Goal: Information Seeking & Learning: Understand process/instructions

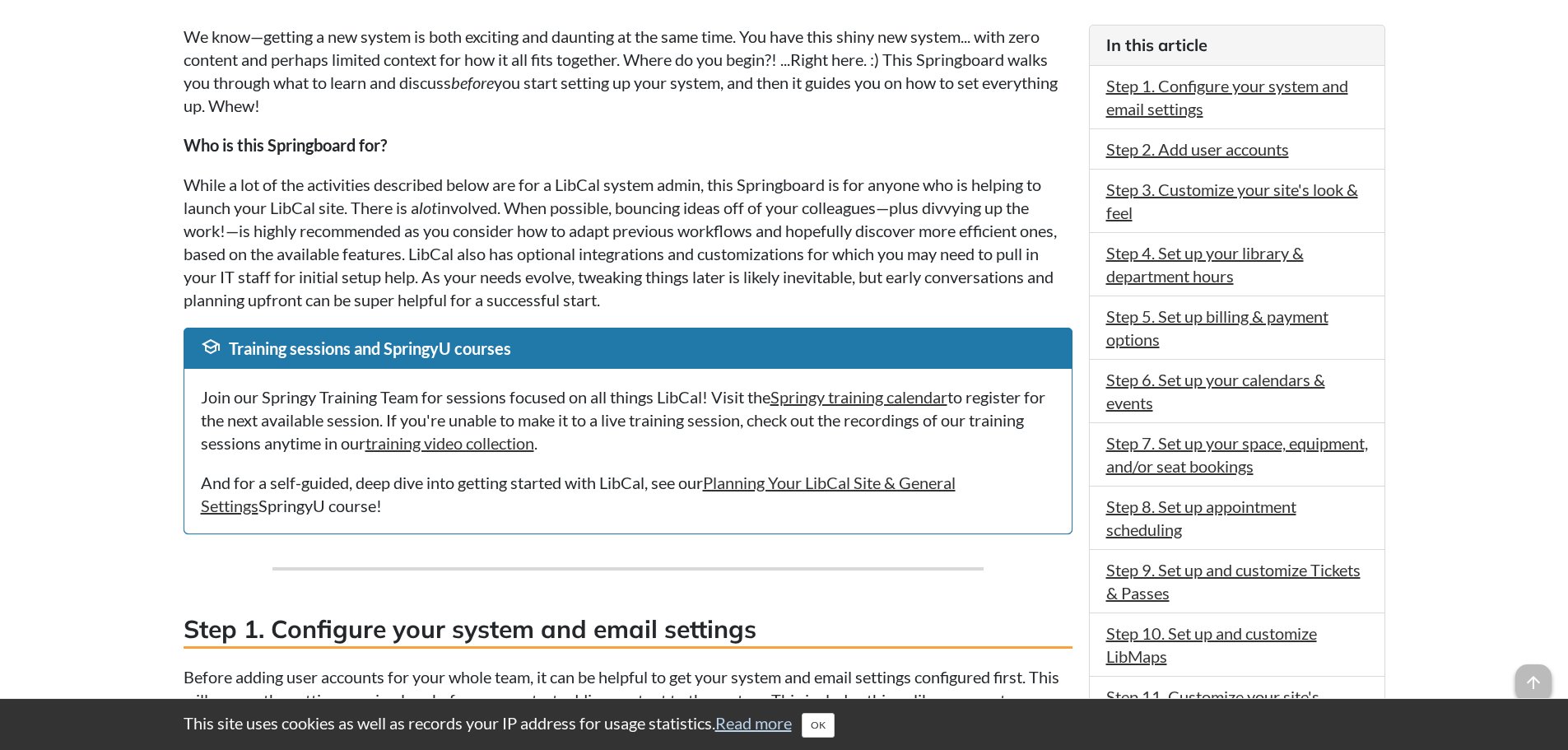
scroll to position [494, 0]
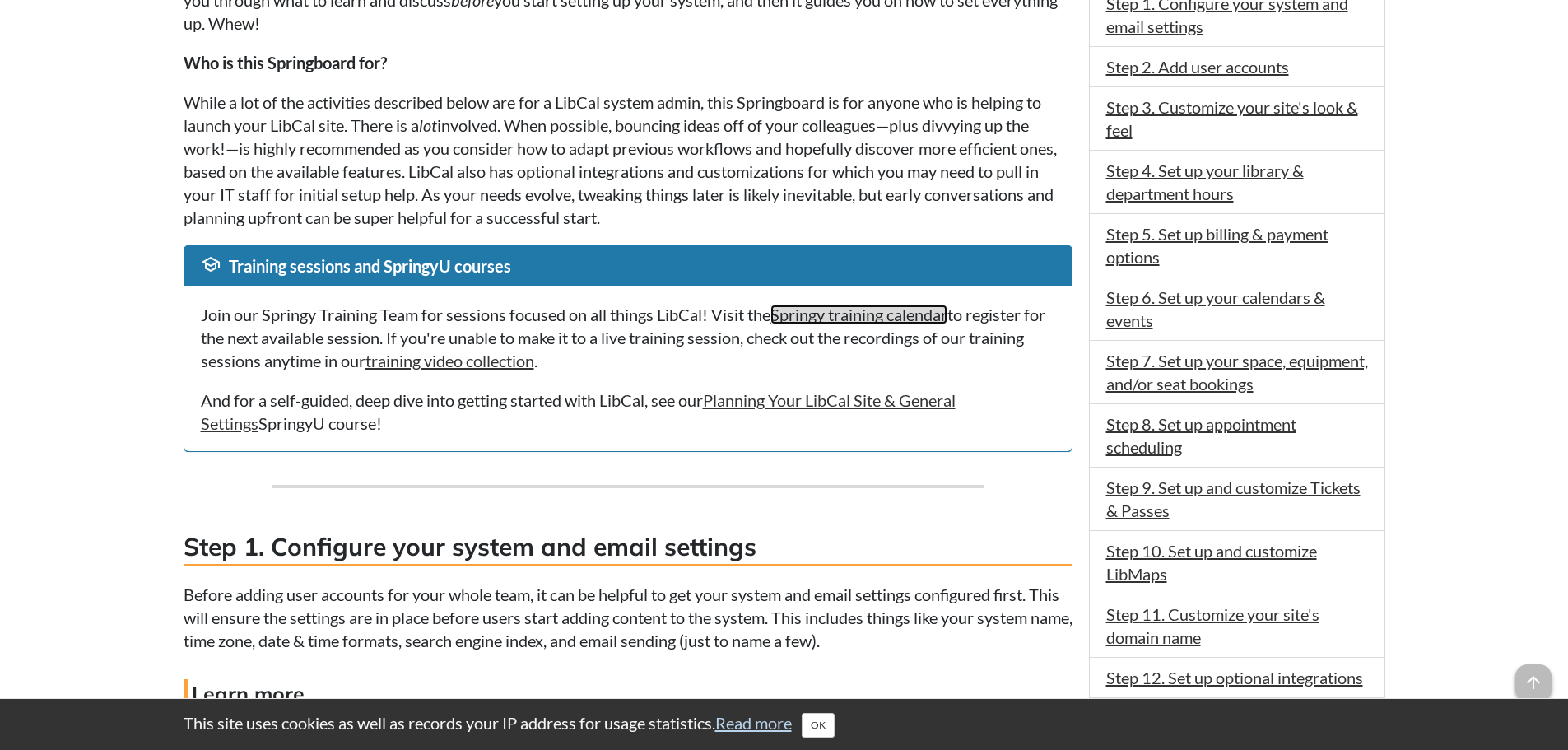
click at [844, 312] on link "Springy training calendar" at bounding box center [858, 314] width 177 height 20
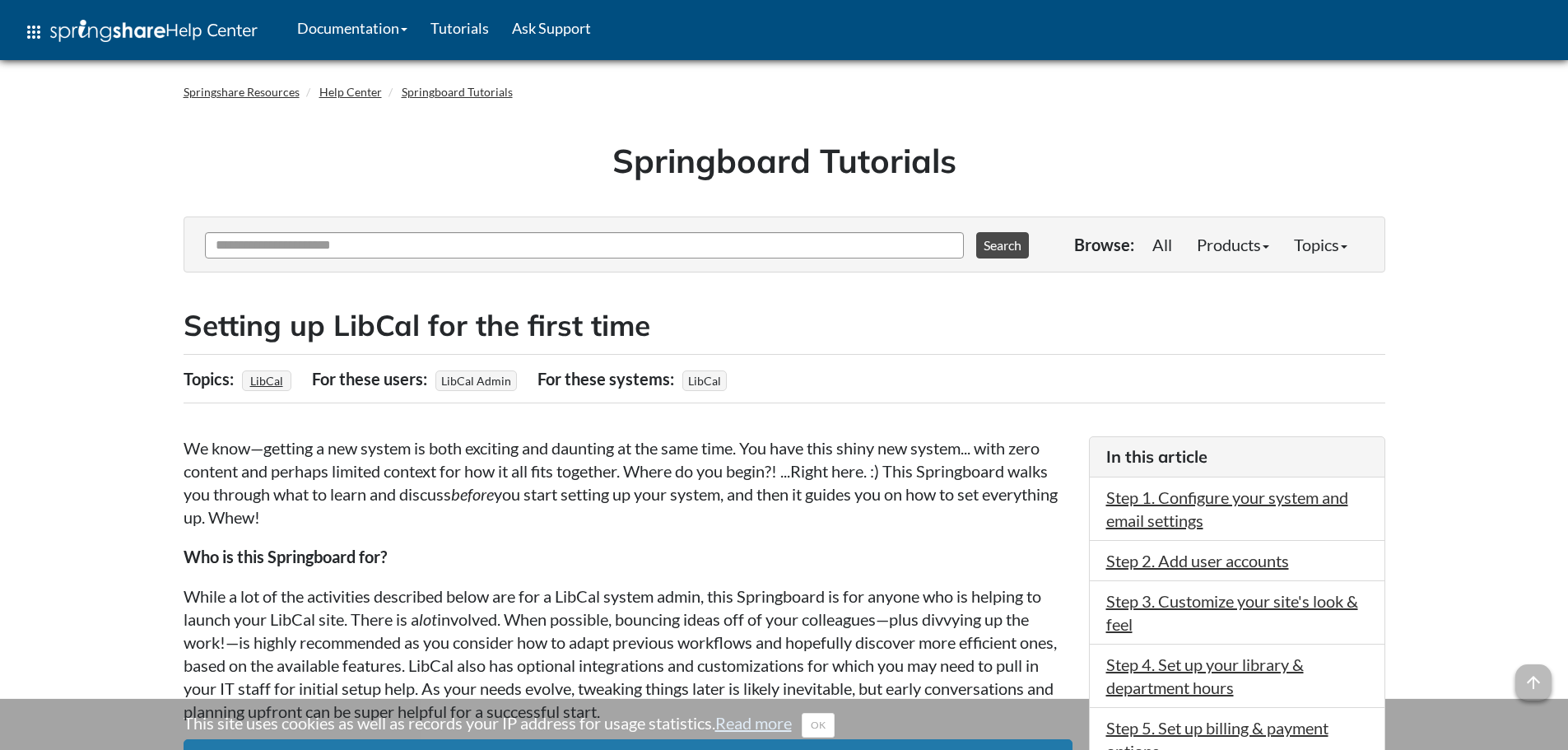
scroll to position [494, 0]
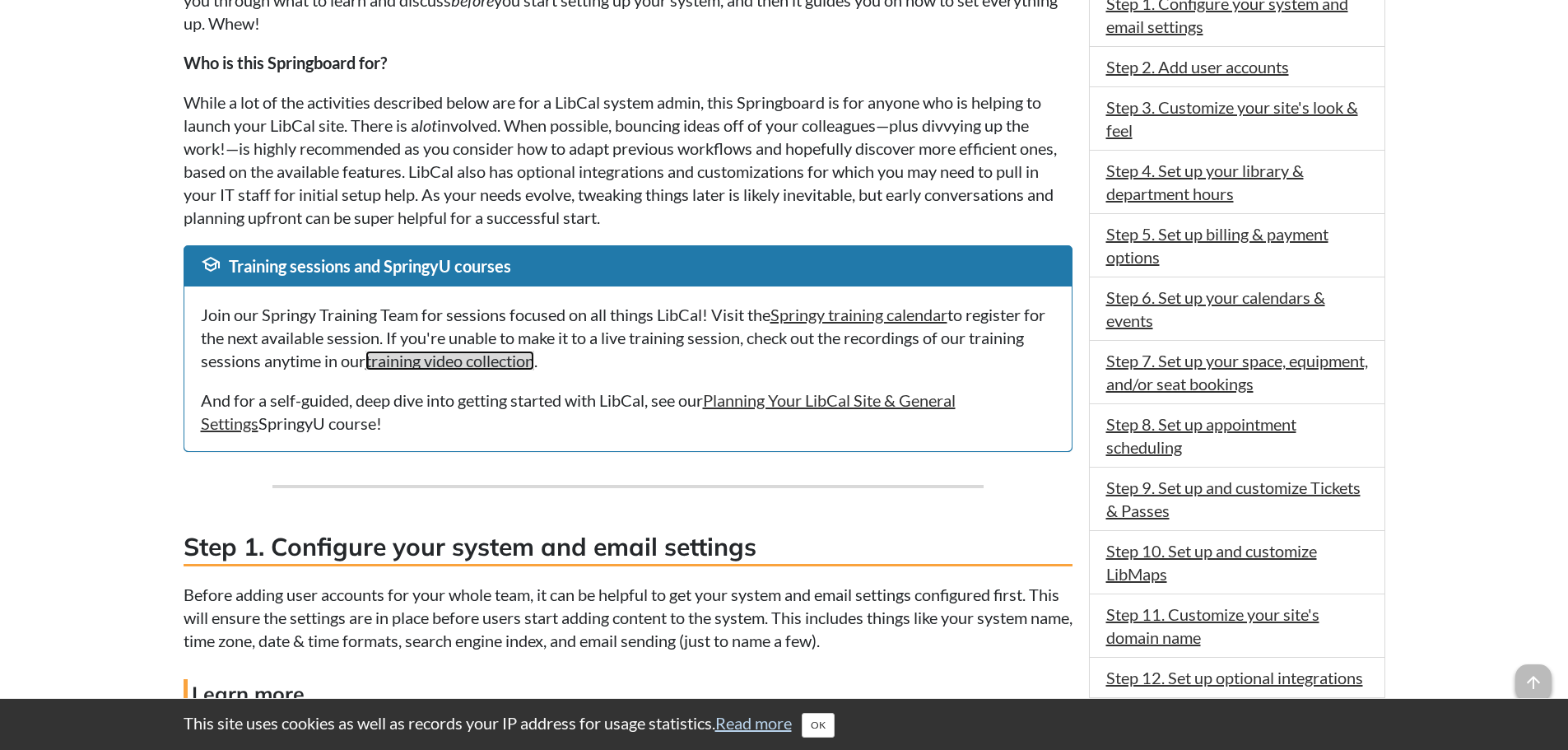
click at [534, 365] on link "training video collection" at bounding box center [450, 360] width 169 height 20
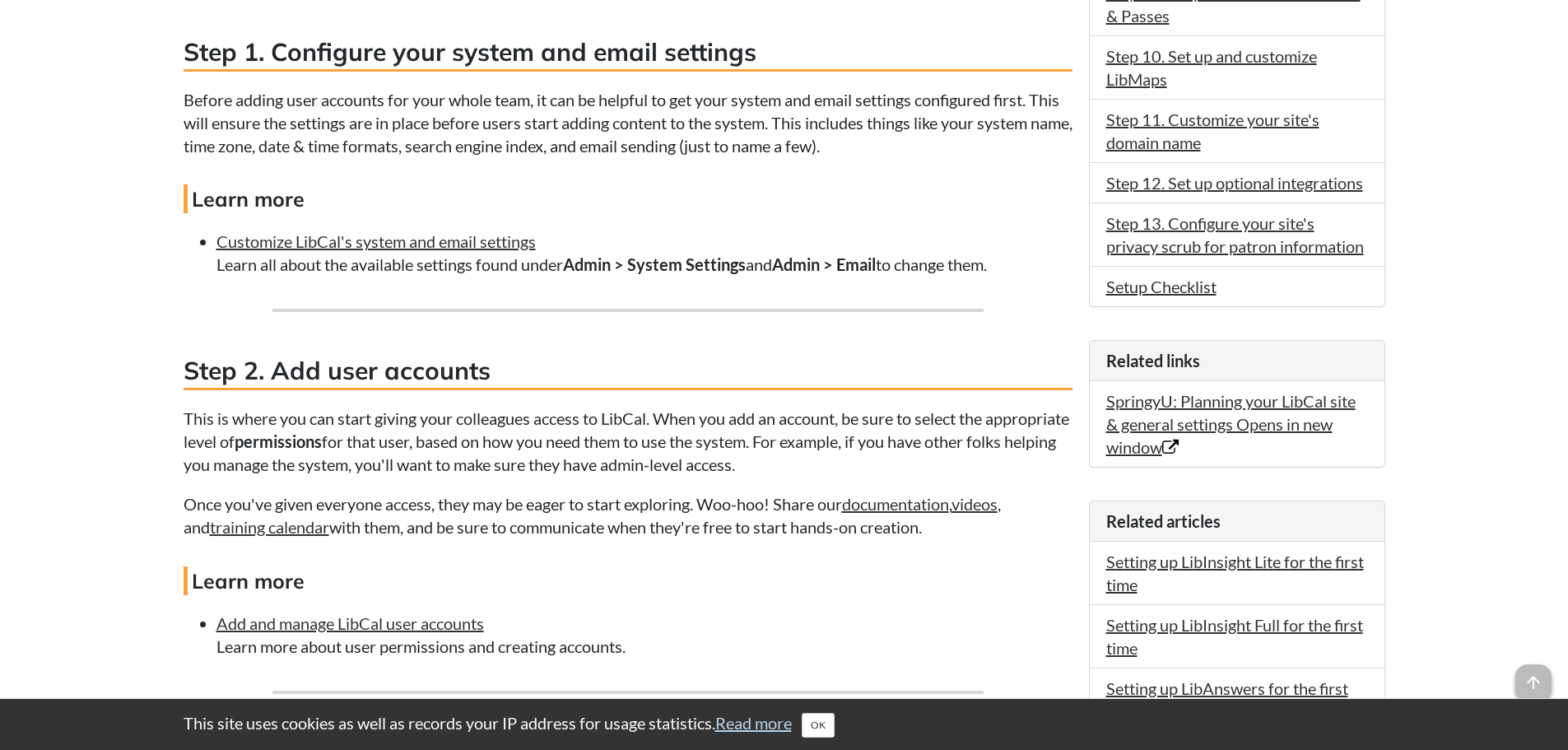
scroll to position [1070, 0]
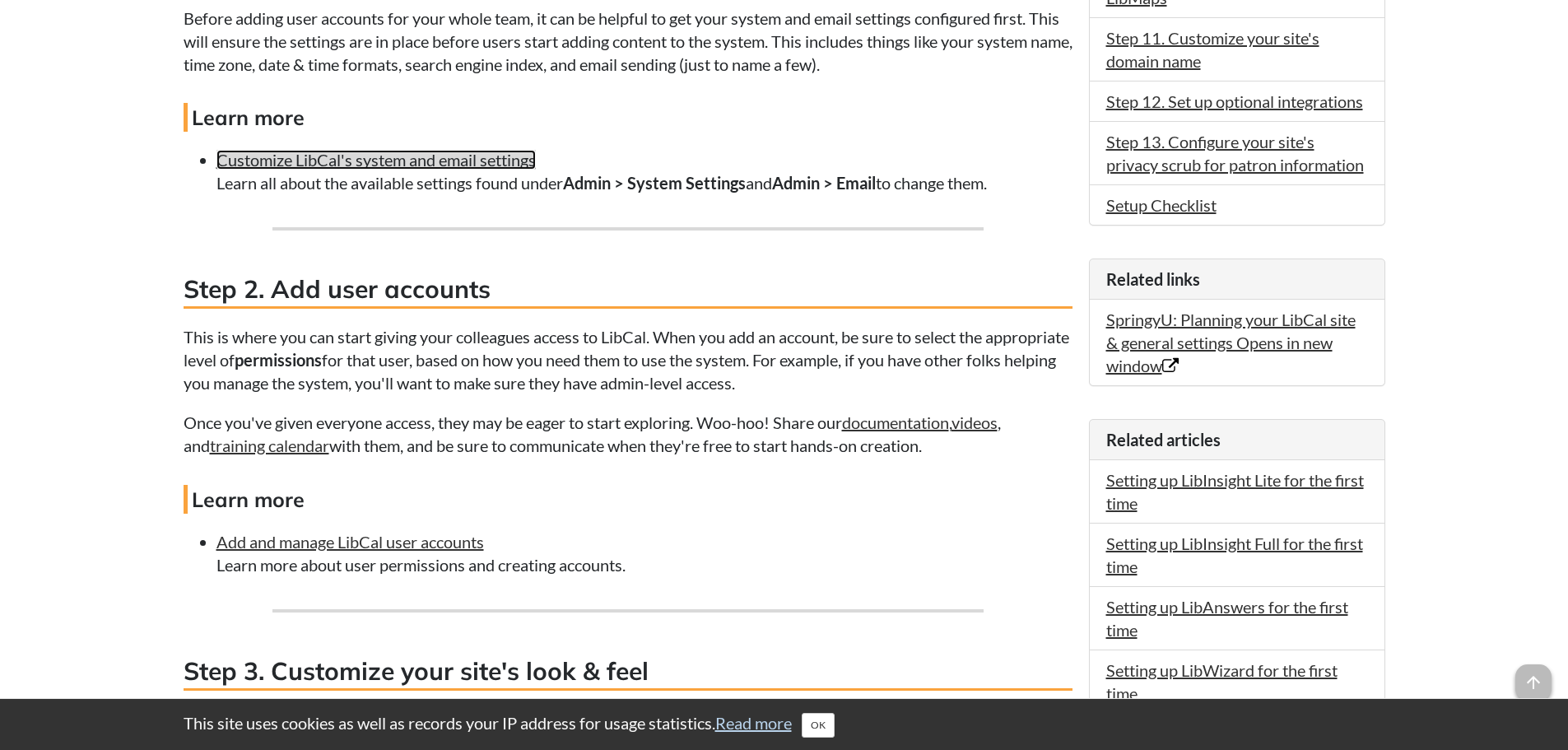
click at [417, 164] on link "Customize LibCal's system and email settings" at bounding box center [375, 160] width 319 height 20
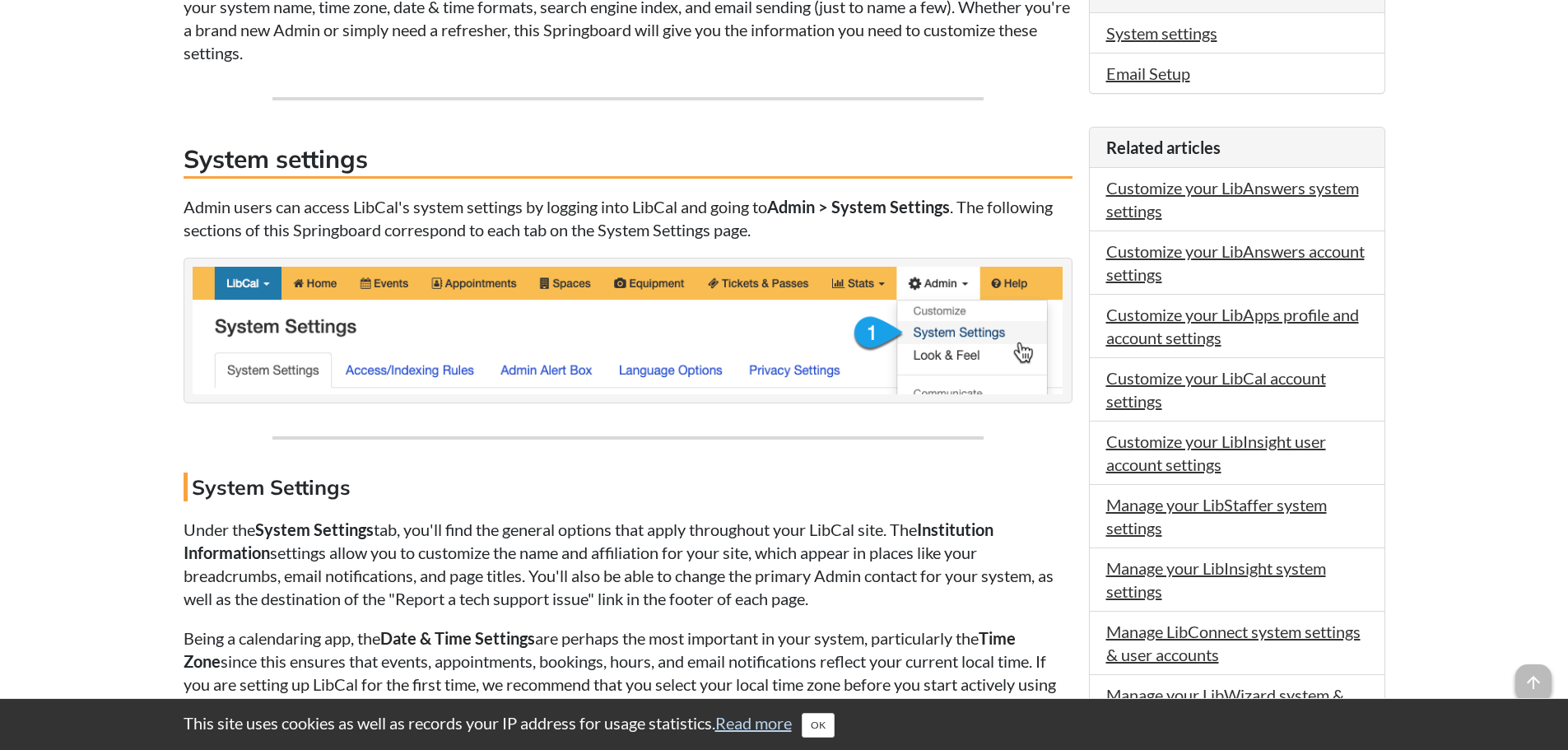
scroll to position [494, 0]
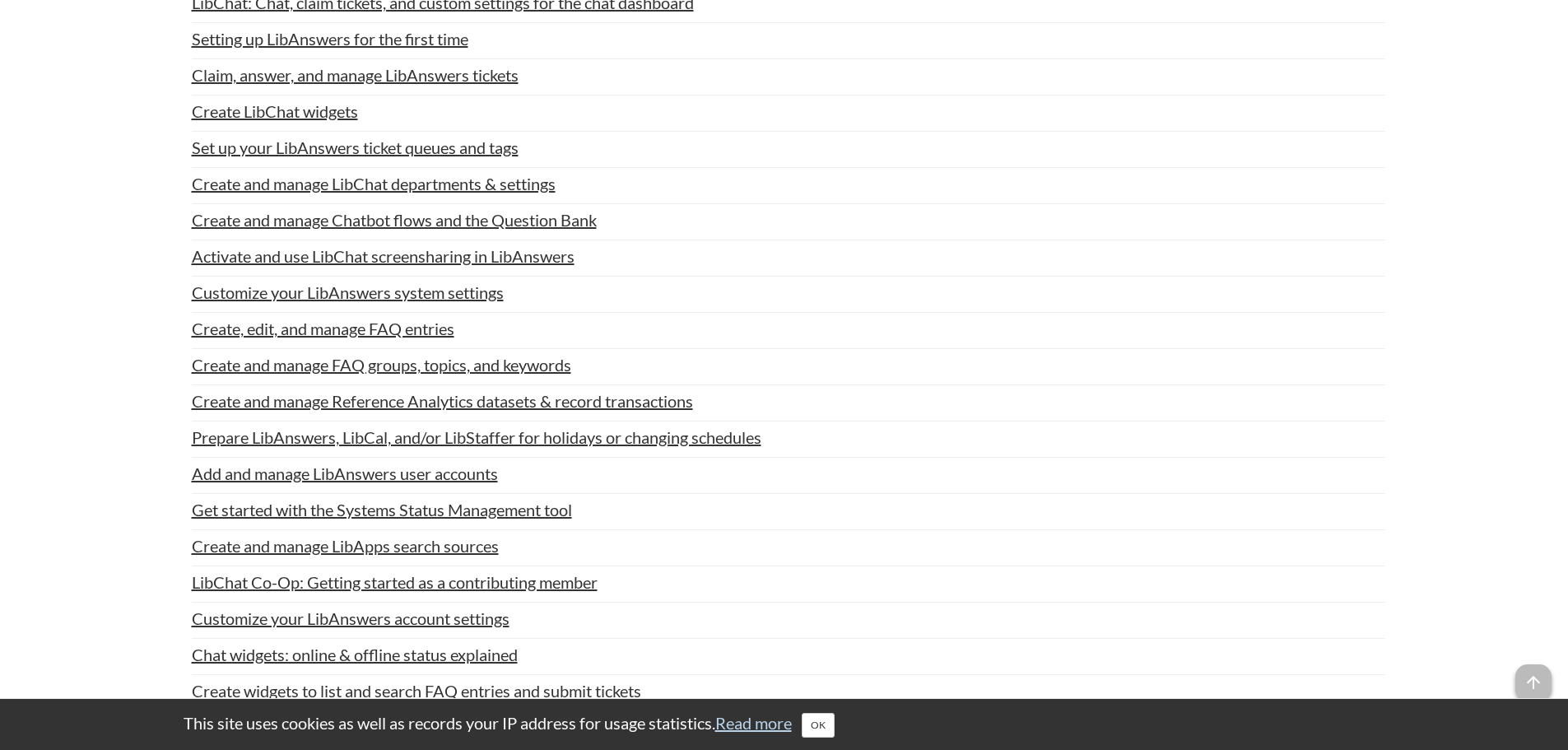
scroll to position [2057, 0]
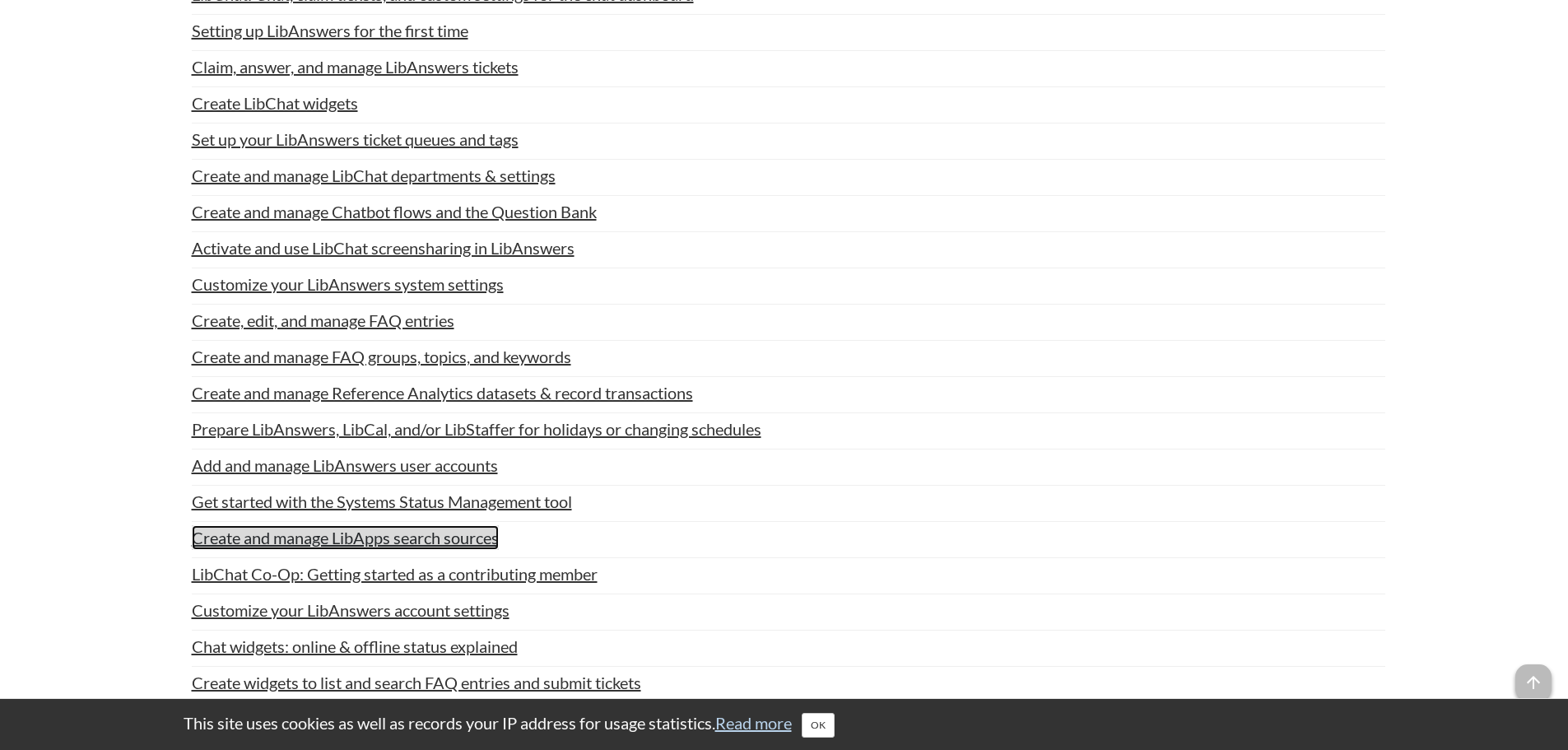
click at [342, 539] on link "Create and manage LibApps search sources" at bounding box center [345, 538] width 307 height 25
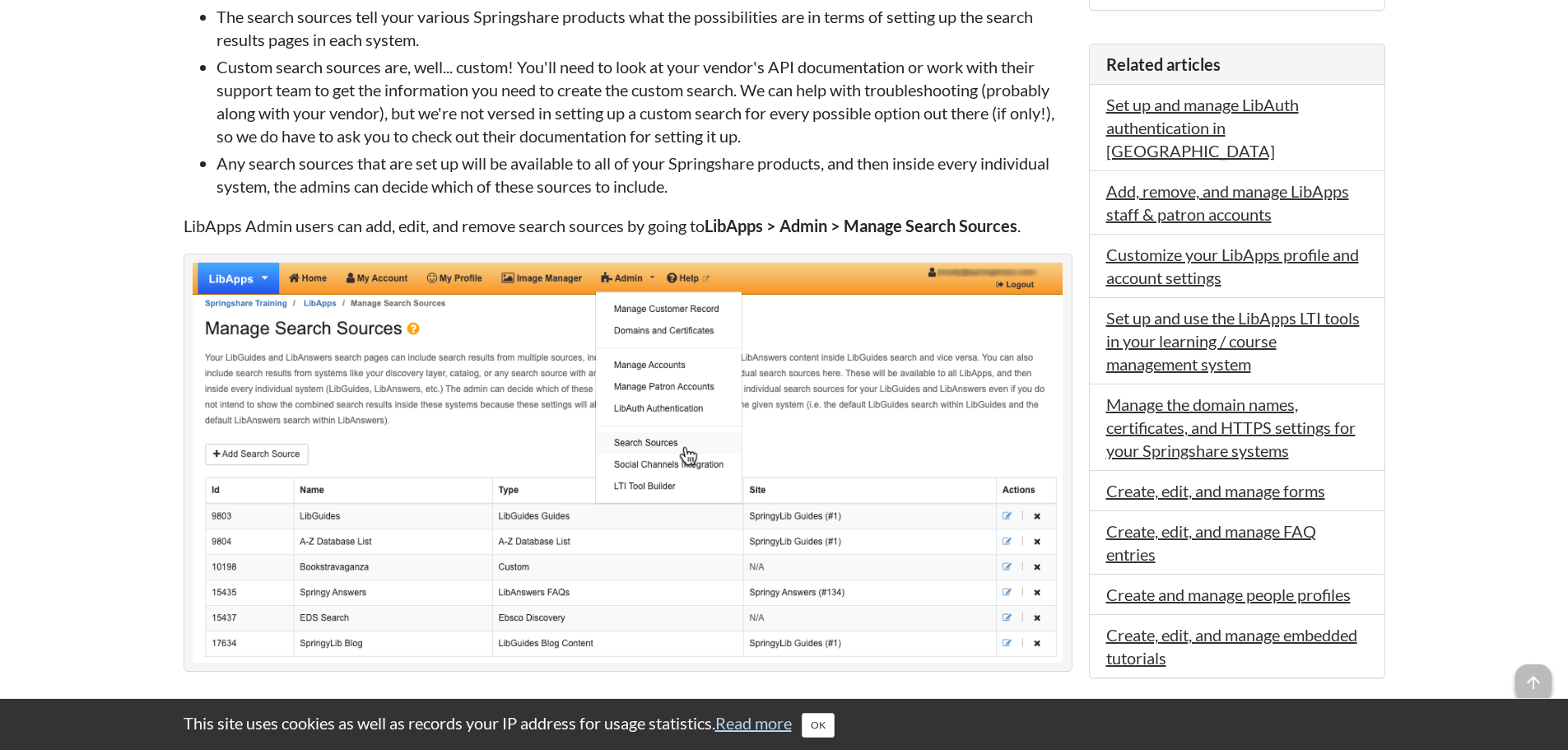
scroll to position [576, 0]
